Goal: Navigation & Orientation: Find specific page/section

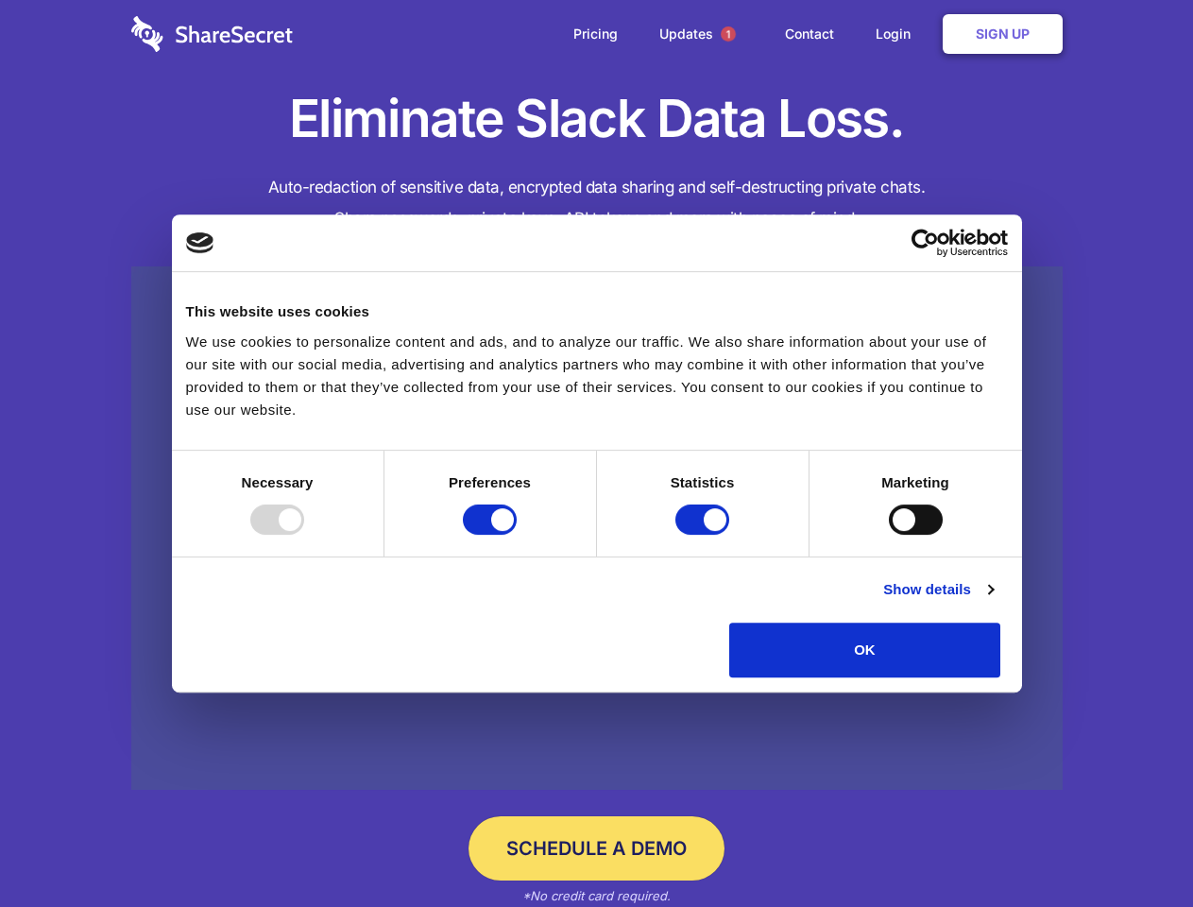
click at [304, 534] on div at bounding box center [277, 519] width 54 height 30
click at [517, 534] on input "Preferences" at bounding box center [490, 519] width 54 height 30
checkbox input "false"
click at [704, 534] on input "Statistics" at bounding box center [702, 519] width 54 height 30
checkbox input "false"
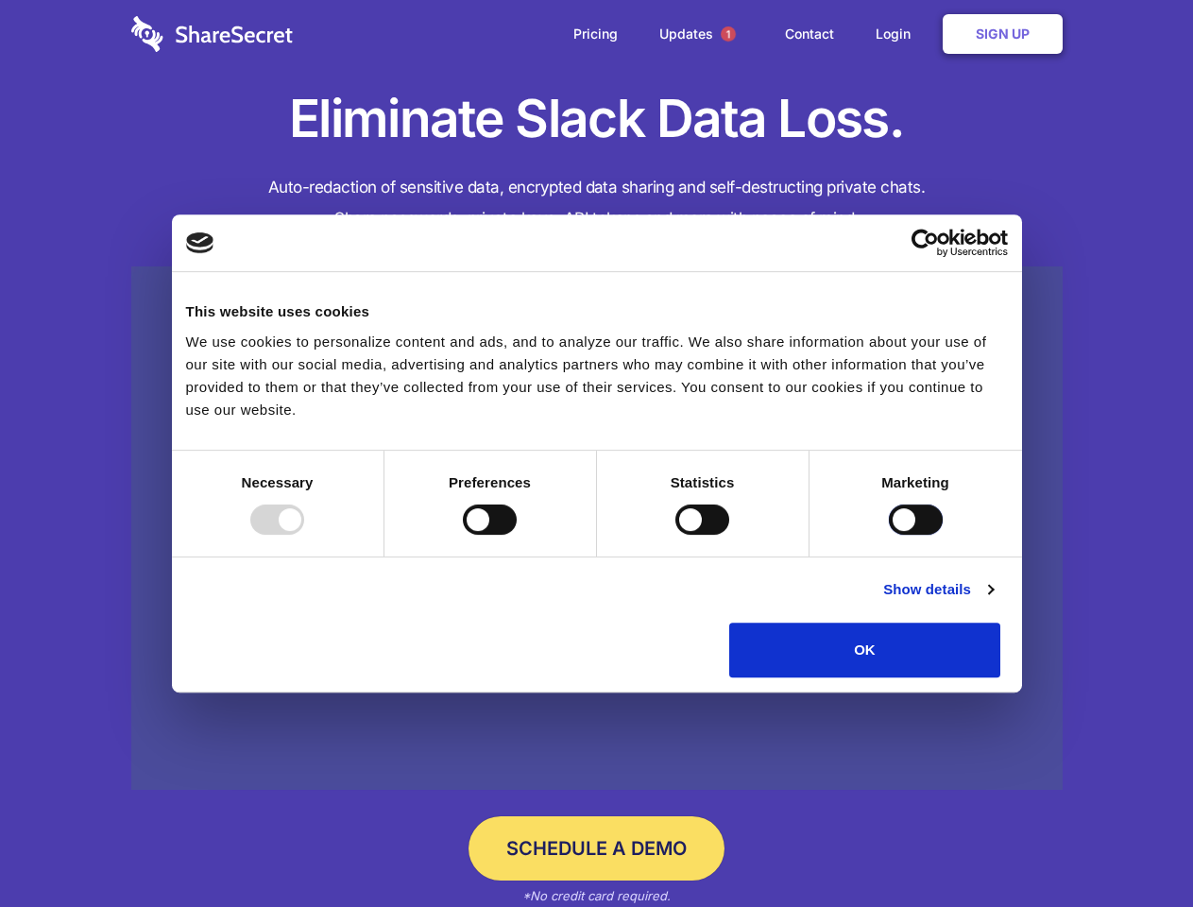
click at [889, 534] on input "Marketing" at bounding box center [916, 519] width 54 height 30
checkbox input "true"
click at [992, 601] on link "Show details" at bounding box center [938, 589] width 110 height 23
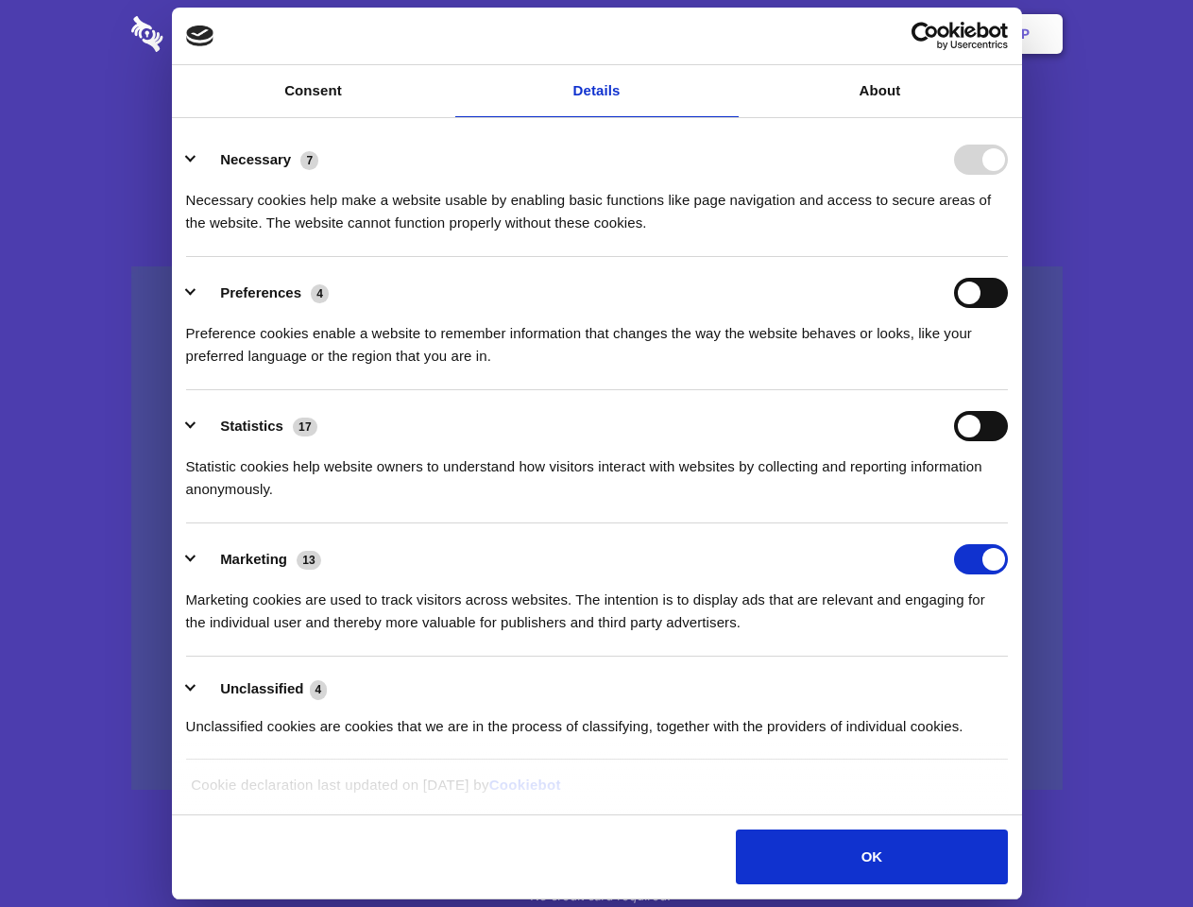
click at [1016, 684] on ul "Necessary 7 Necessary cookies help make a website usable by enabling basic func…" at bounding box center [596, 442] width 839 height 636
click at [727, 34] on span "1" at bounding box center [728, 33] width 15 height 15
